Goal: Use online tool/utility: Utilize a website feature to perform a specific function

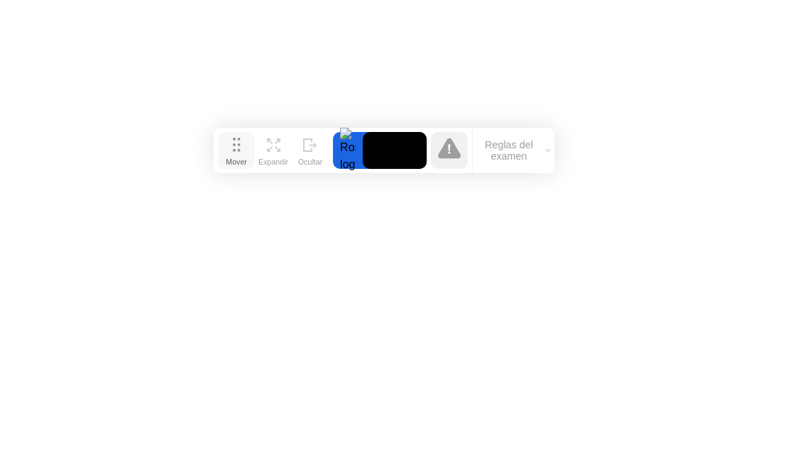
drag, startPoint x: 228, startPoint y: 64, endPoint x: 231, endPoint y: 161, distance: 97.3
click at [231, 161] on div "Mover" at bounding box center [236, 161] width 21 height 9
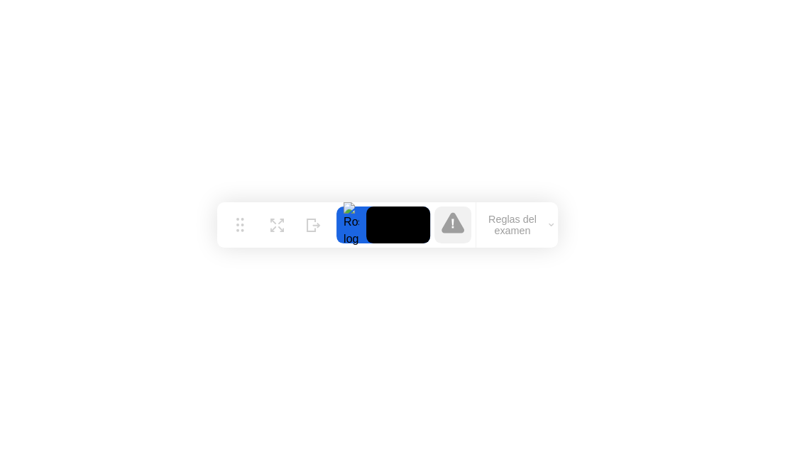
drag, startPoint x: 231, startPoint y: 161, endPoint x: 236, endPoint y: 235, distance: 73.9
click at [236, 235] on div "Mover" at bounding box center [239, 236] width 21 height 9
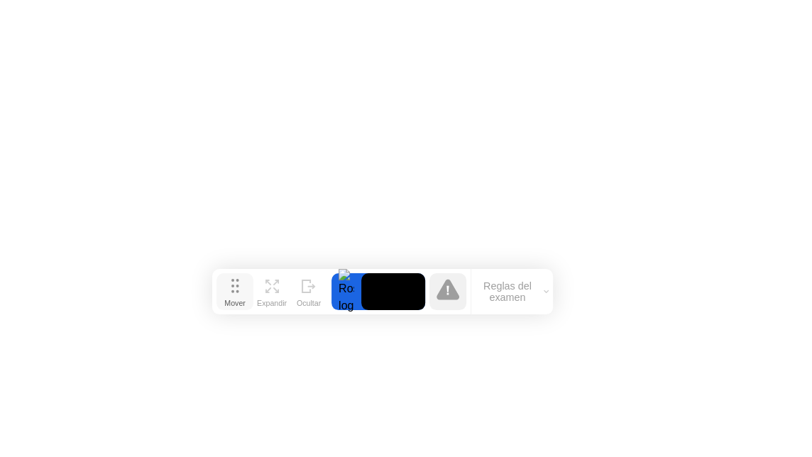
drag, startPoint x: 236, startPoint y: 235, endPoint x: 229, endPoint y: 311, distance: 76.2
click at [229, 307] on div "Mover" at bounding box center [234, 303] width 21 height 9
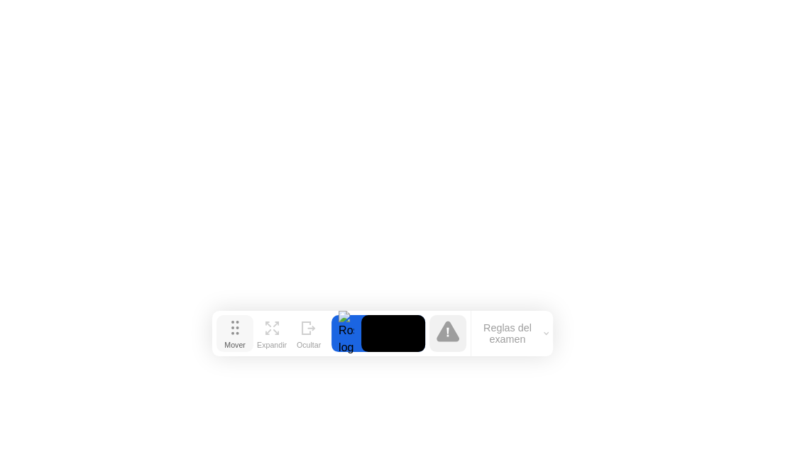
drag, startPoint x: 229, startPoint y: 311, endPoint x: 231, endPoint y: 345, distance: 34.8
click at [231, 345] on div "Mover" at bounding box center [234, 345] width 21 height 9
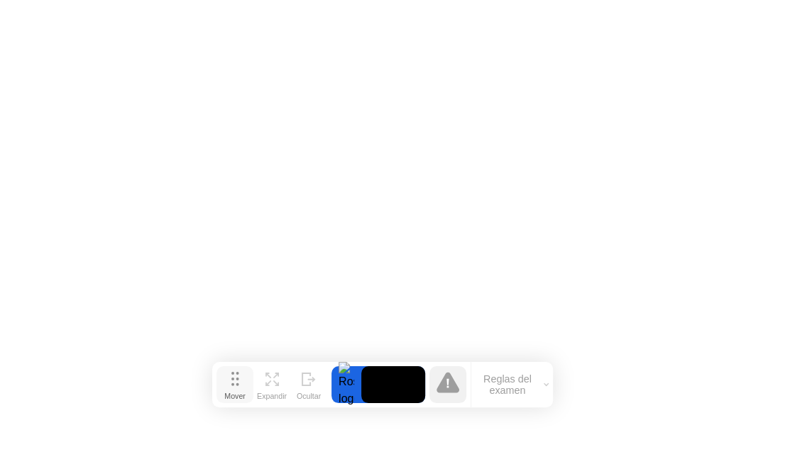
drag, startPoint x: 231, startPoint y: 345, endPoint x: 230, endPoint y: 409, distance: 63.9
click at [230, 400] on div "Mover" at bounding box center [234, 396] width 21 height 9
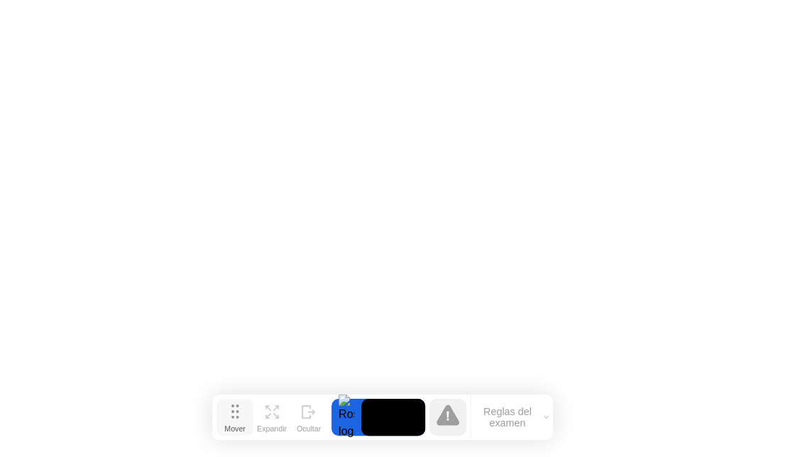
drag, startPoint x: 230, startPoint y: 409, endPoint x: 236, endPoint y: 429, distance: 20.7
click at [236, 429] on div "Mover" at bounding box center [234, 428] width 21 height 9
drag, startPoint x: 243, startPoint y: 421, endPoint x: 245, endPoint y: 394, distance: 27.1
click at [245, 424] on div "Mover" at bounding box center [234, 428] width 21 height 9
drag, startPoint x: 242, startPoint y: 402, endPoint x: 155, endPoint y: 311, distance: 125.4
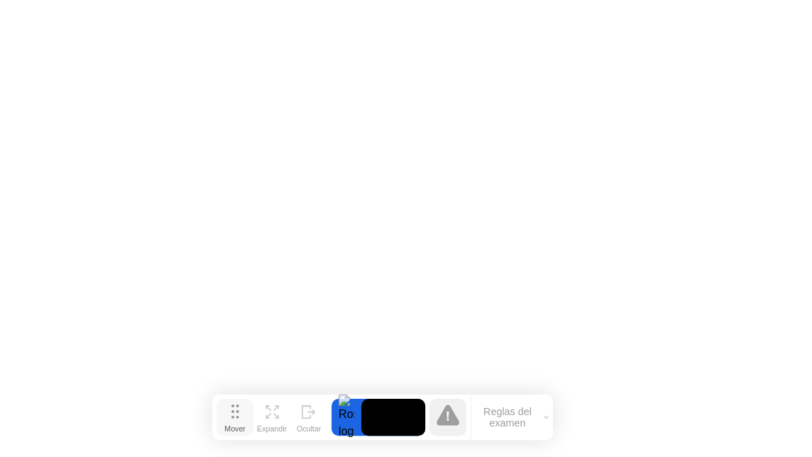
click at [224, 424] on div "Mover" at bounding box center [234, 428] width 21 height 9
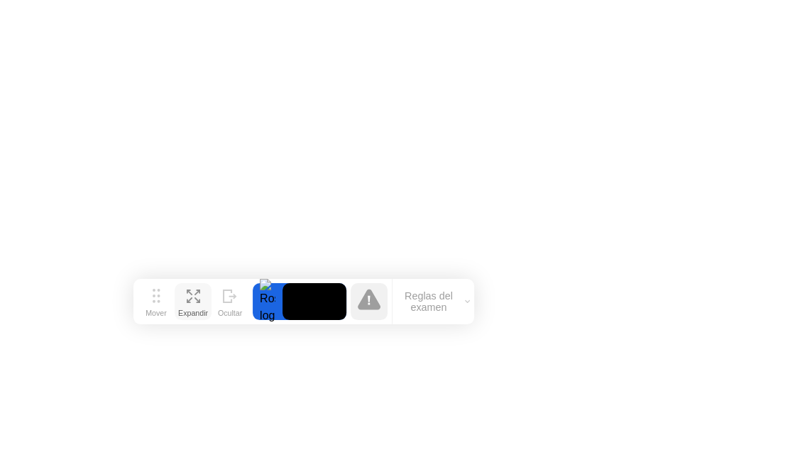
click at [197, 301] on icon at bounding box center [197, 300] width 6 height 6
